Goal: Use online tool/utility: Utilize a website feature to perform a specific function

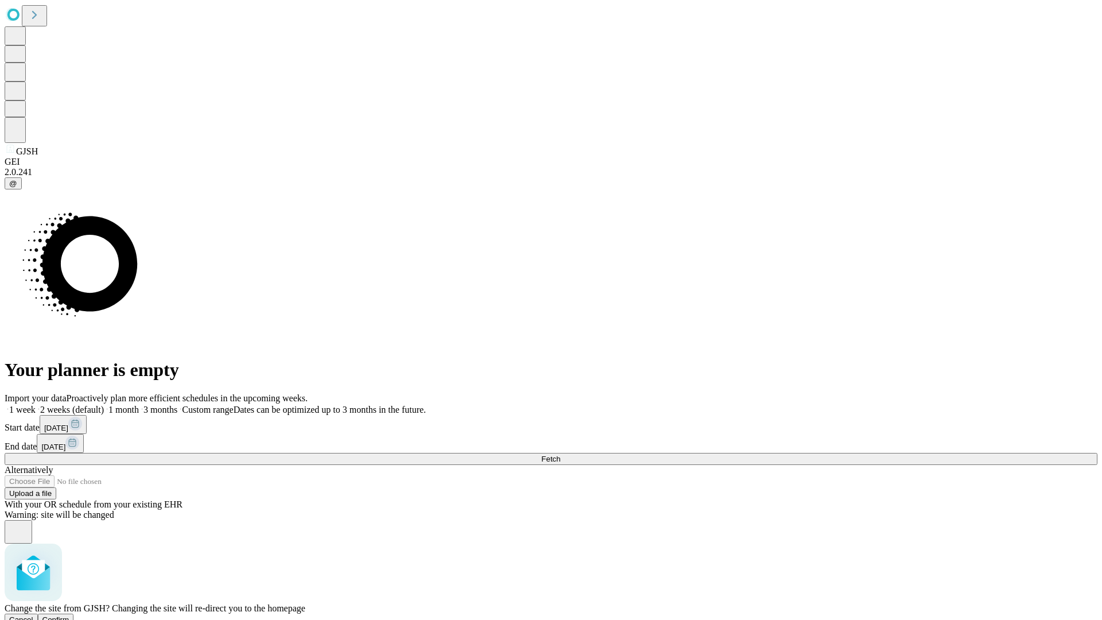
click at [69, 615] on span "Confirm" at bounding box center [55, 619] width 27 height 9
click at [36, 405] on label "1 week" at bounding box center [20, 410] width 31 height 10
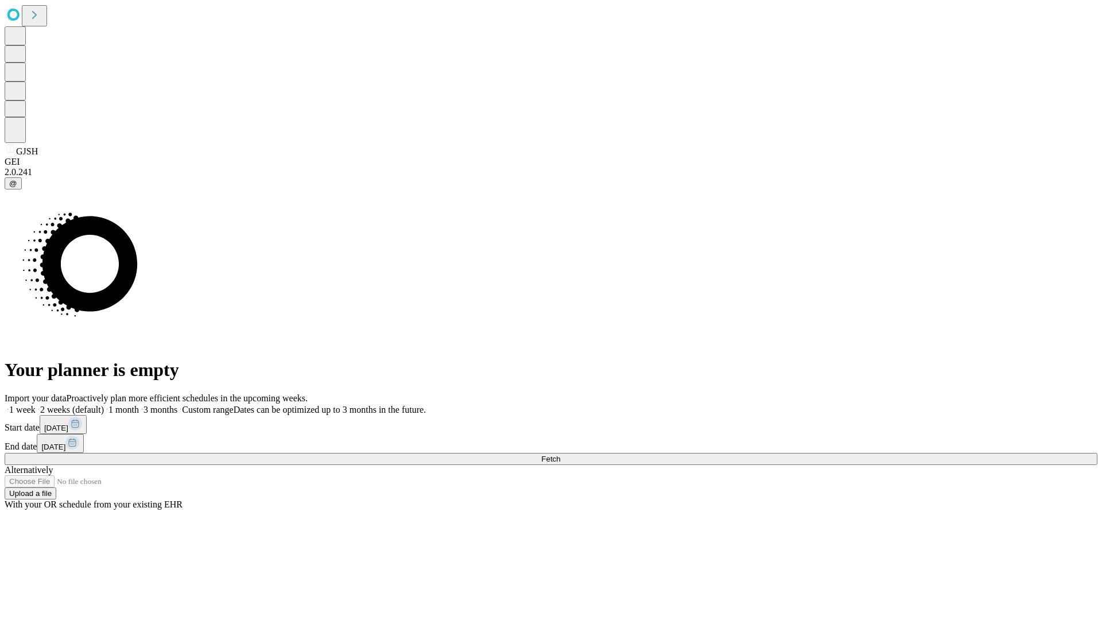
click at [560, 455] on span "Fetch" at bounding box center [550, 459] width 19 height 9
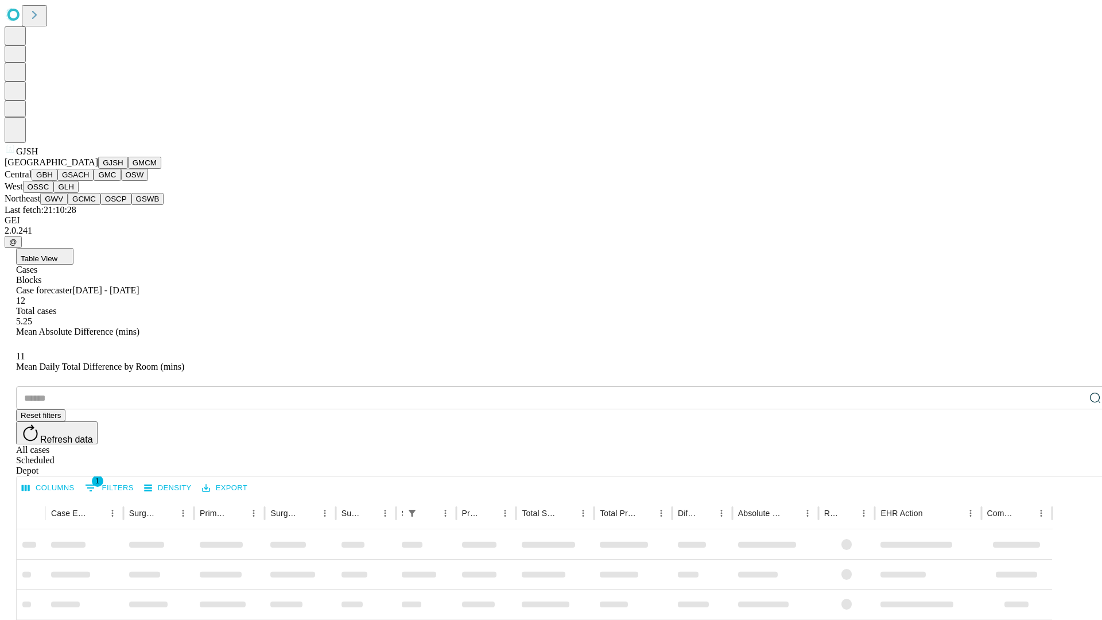
click at [128, 169] on button "GMCM" at bounding box center [144, 163] width 33 height 12
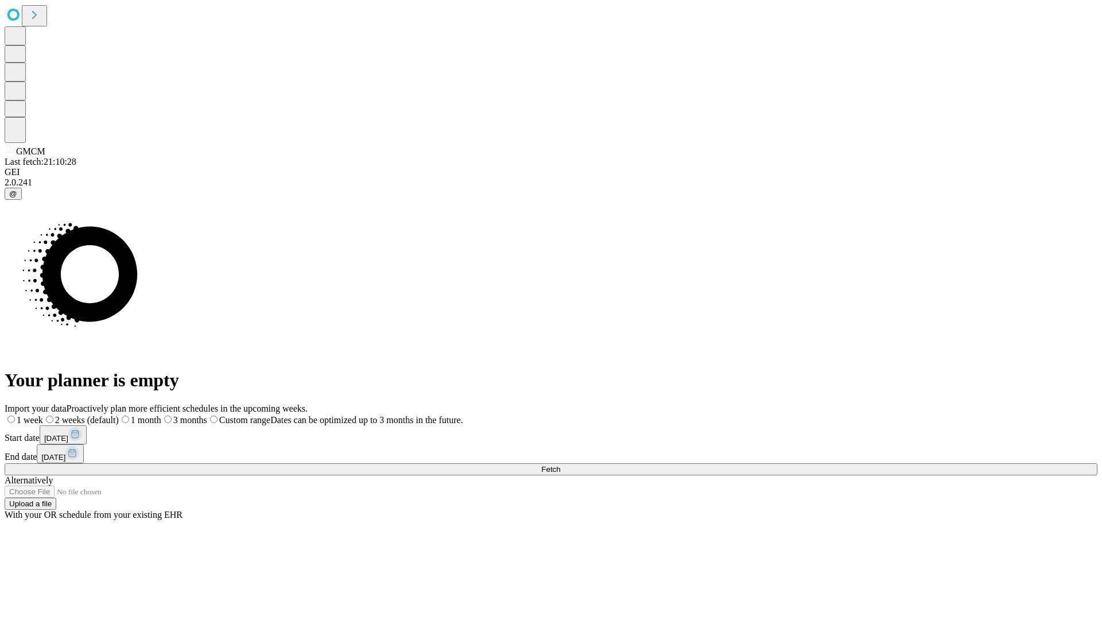
click at [43, 415] on label "1 week" at bounding box center [24, 420] width 38 height 10
click at [560, 465] on span "Fetch" at bounding box center [550, 469] width 19 height 9
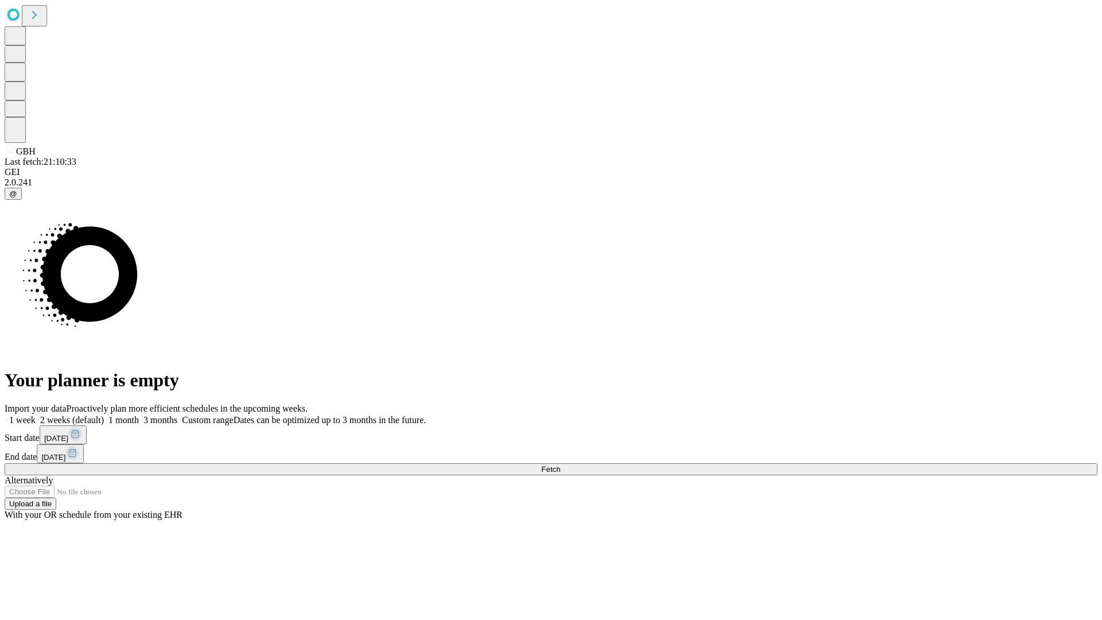
click at [36, 415] on label "1 week" at bounding box center [20, 420] width 31 height 10
click at [560, 465] on span "Fetch" at bounding box center [550, 469] width 19 height 9
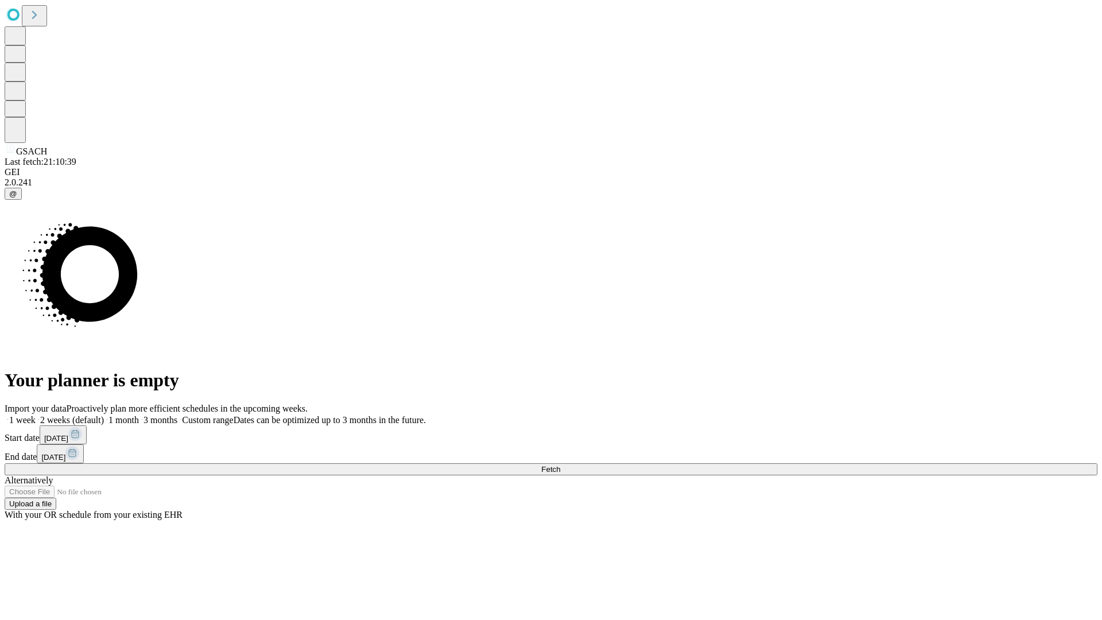
click at [560, 465] on span "Fetch" at bounding box center [550, 469] width 19 height 9
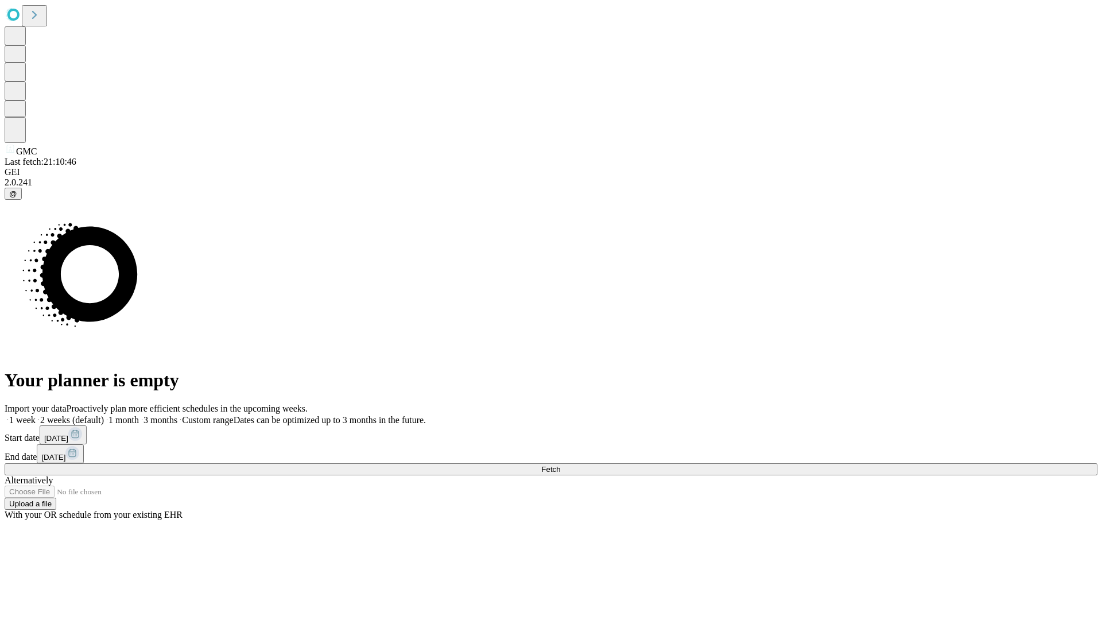
click at [36, 415] on label "1 week" at bounding box center [20, 420] width 31 height 10
click at [560, 465] on span "Fetch" at bounding box center [550, 469] width 19 height 9
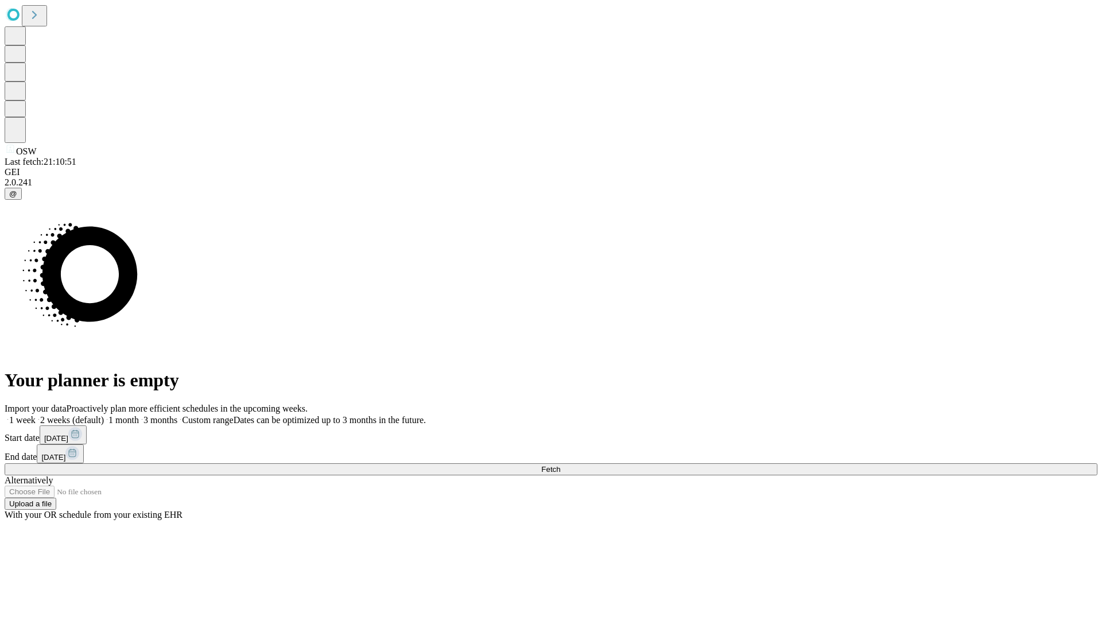
click at [36, 415] on label "1 week" at bounding box center [20, 420] width 31 height 10
click at [560, 465] on span "Fetch" at bounding box center [550, 469] width 19 height 9
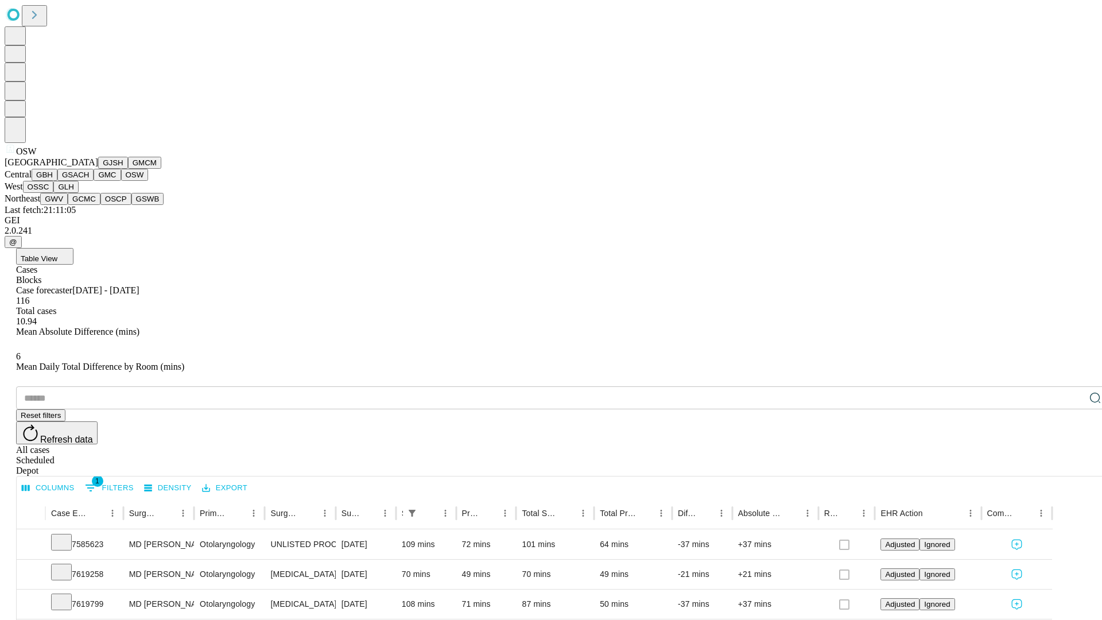
click at [54, 193] on button "OSSC" at bounding box center [38, 187] width 31 height 12
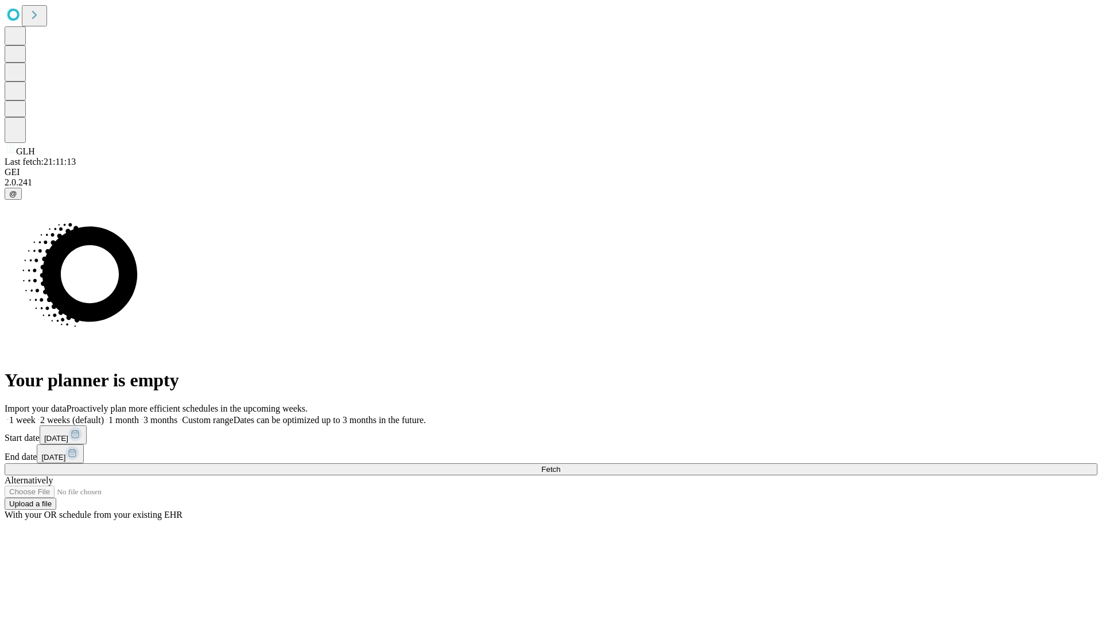
click at [36, 415] on label "1 week" at bounding box center [20, 420] width 31 height 10
click at [560, 465] on span "Fetch" at bounding box center [550, 469] width 19 height 9
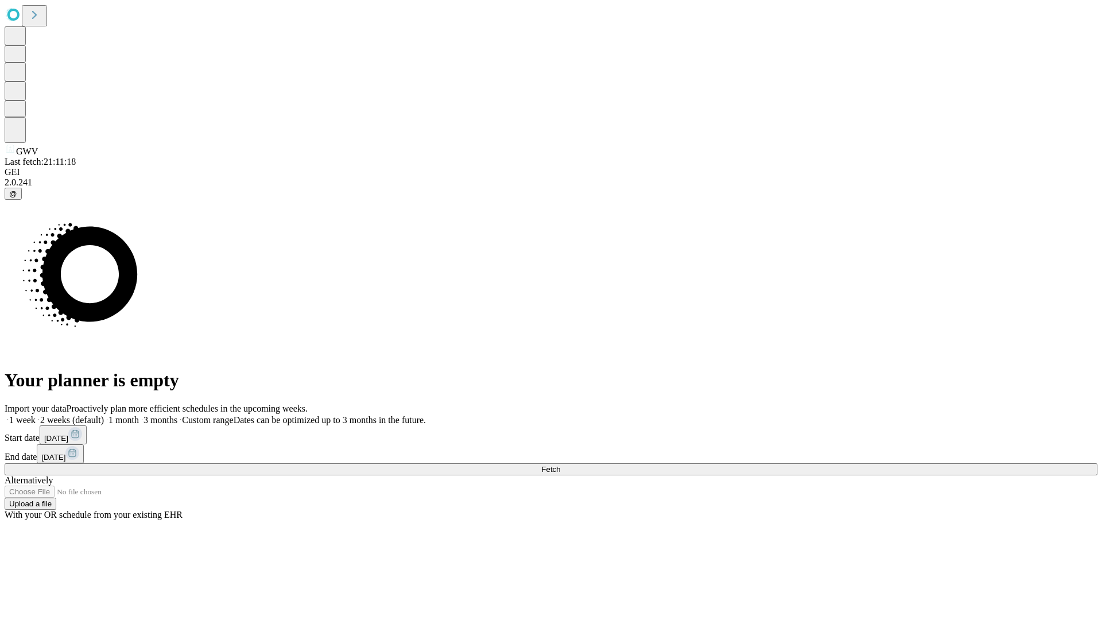
click at [36, 415] on label "1 week" at bounding box center [20, 420] width 31 height 10
click at [560, 465] on span "Fetch" at bounding box center [550, 469] width 19 height 9
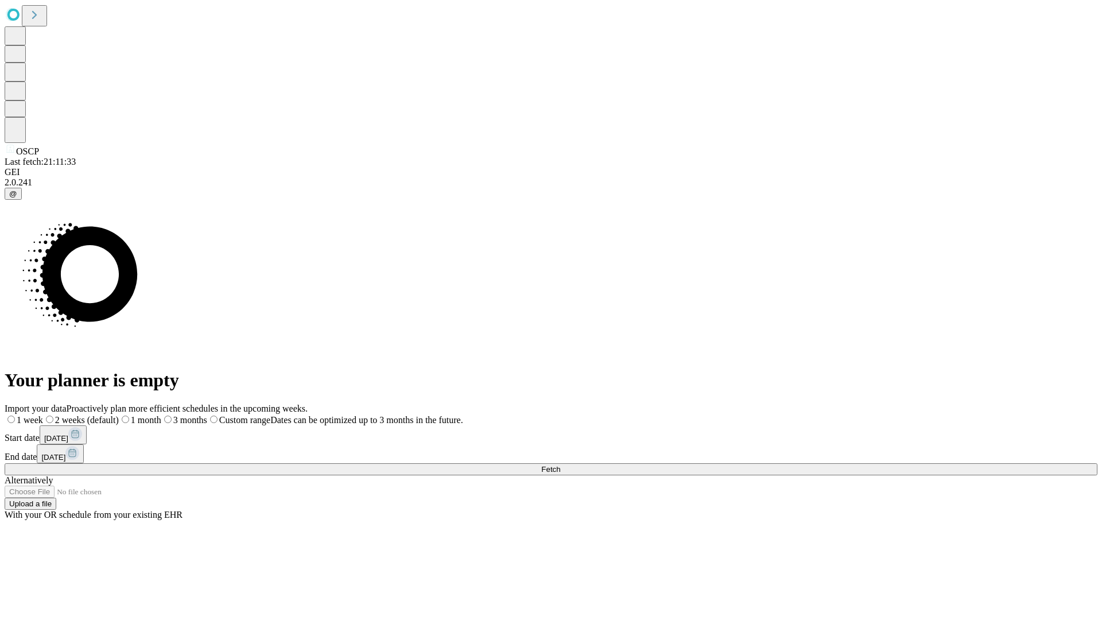
click at [43, 415] on label "1 week" at bounding box center [24, 420] width 38 height 10
click at [560, 465] on span "Fetch" at bounding box center [550, 469] width 19 height 9
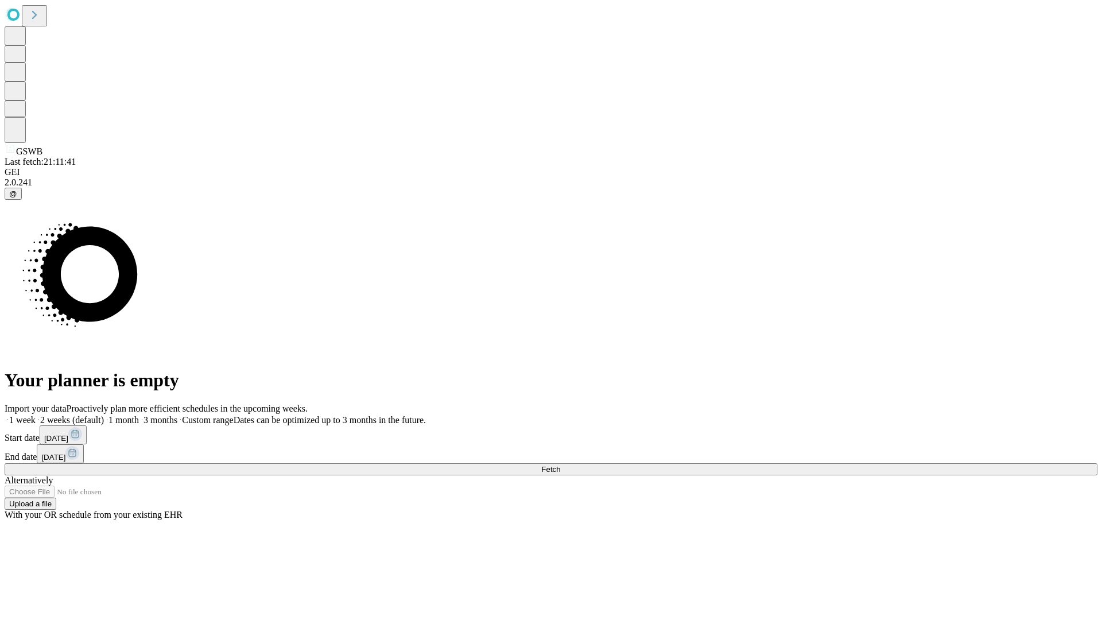
click at [36, 415] on label "1 week" at bounding box center [20, 420] width 31 height 10
click at [560, 465] on span "Fetch" at bounding box center [550, 469] width 19 height 9
